Goal: Check status: Check status

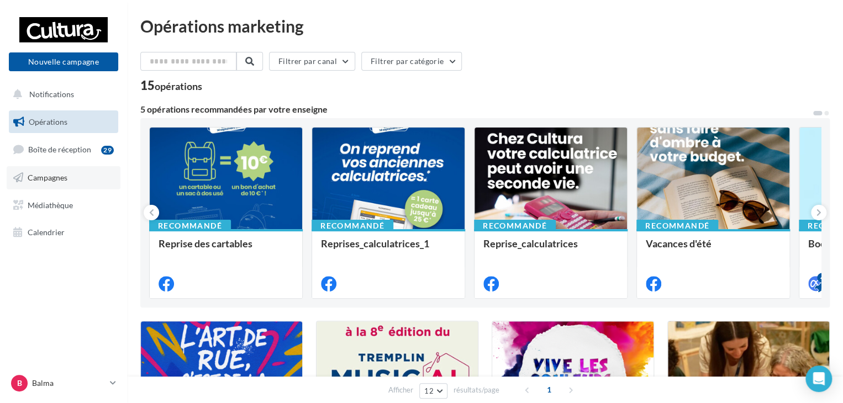
click at [51, 176] on span "Campagnes" at bounding box center [48, 177] width 40 height 9
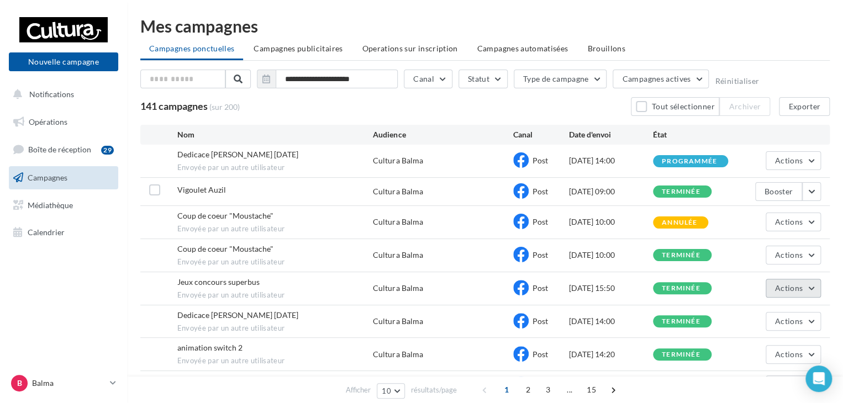
click at [774, 284] on button "Actions" at bounding box center [793, 288] width 55 height 19
click at [763, 310] on button "Voir les résultats" at bounding box center [765, 314] width 110 height 29
click at [808, 195] on button "button" at bounding box center [811, 191] width 19 height 19
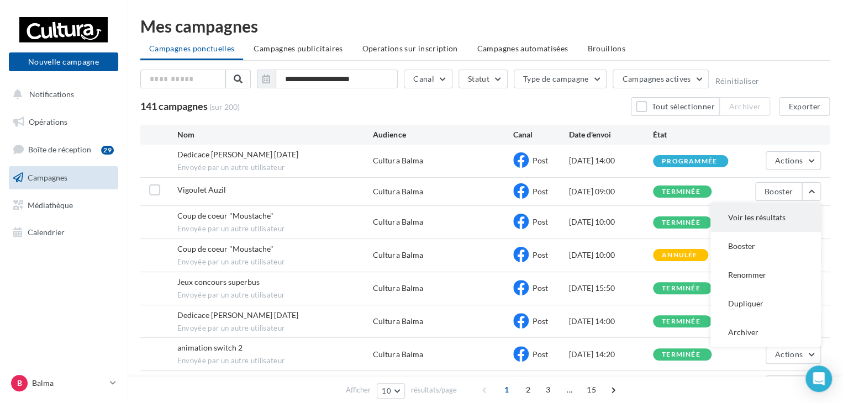
click at [784, 212] on button "Voir les résultats" at bounding box center [765, 217] width 110 height 29
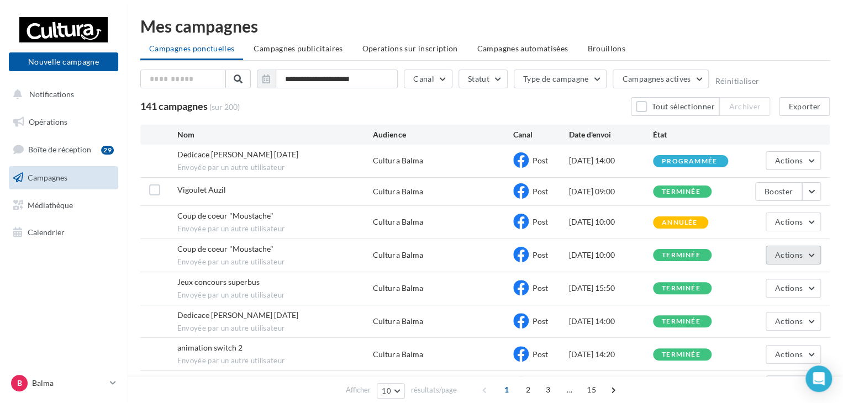
click at [800, 254] on span "Actions" at bounding box center [789, 254] width 28 height 9
click at [773, 278] on button "Voir les résultats" at bounding box center [765, 281] width 110 height 29
click at [114, 381] on icon at bounding box center [113, 382] width 6 height 9
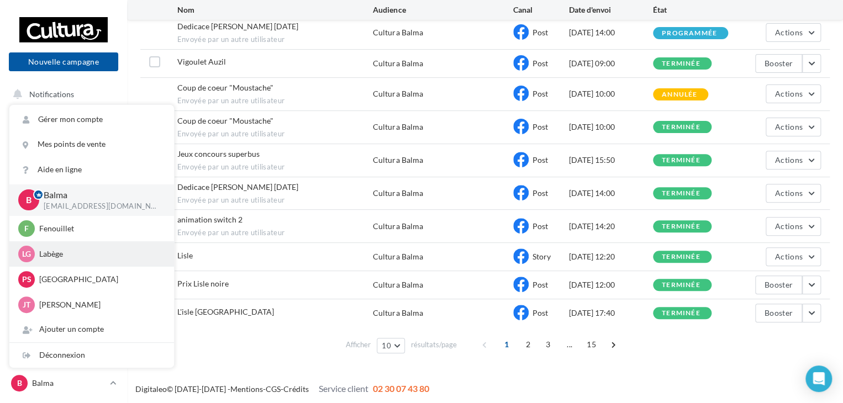
click at [64, 254] on p "Labège" at bounding box center [100, 254] width 122 height 11
